Goal: Navigation & Orientation: Find specific page/section

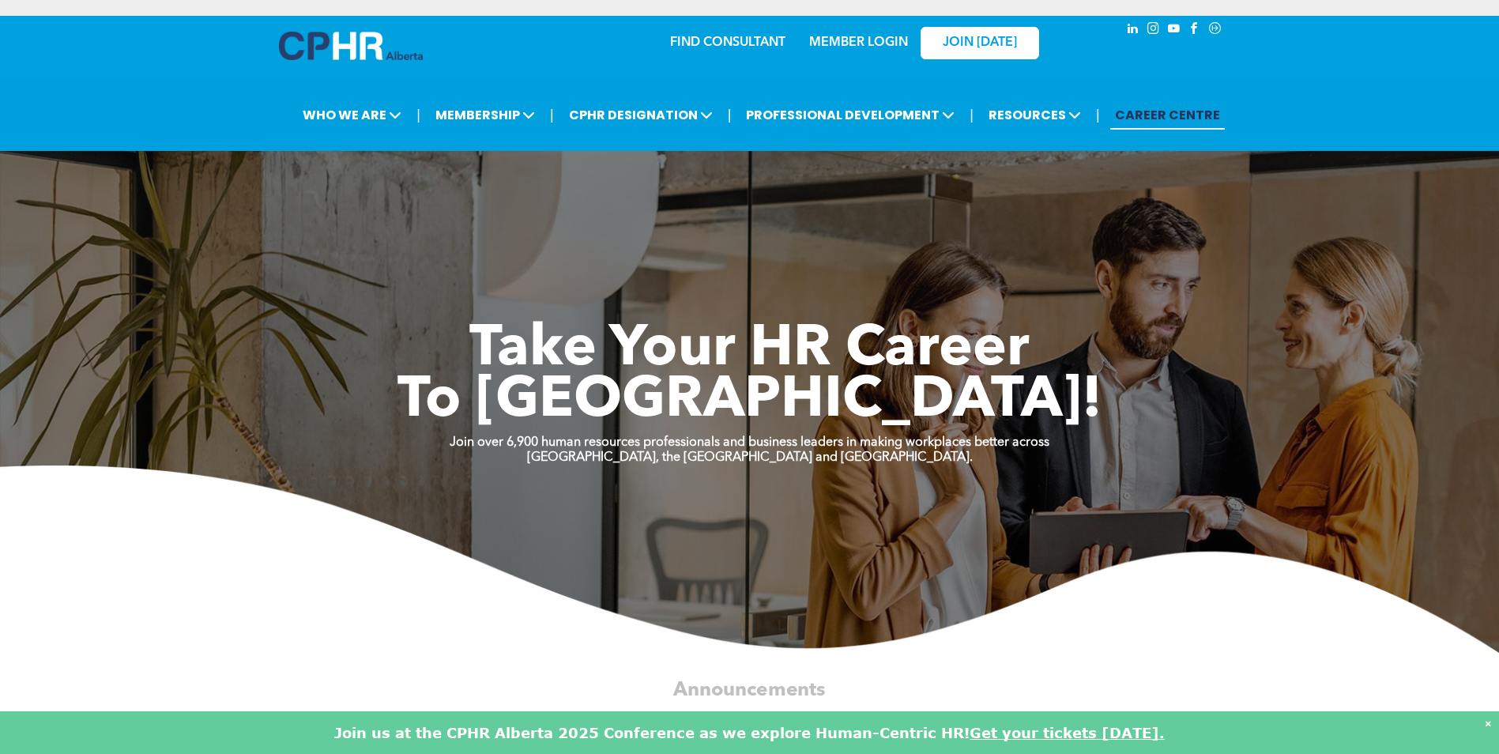
click at [847, 40] on link "MEMBER LOGIN" at bounding box center [858, 42] width 99 height 13
